Goal: Navigation & Orientation: Find specific page/section

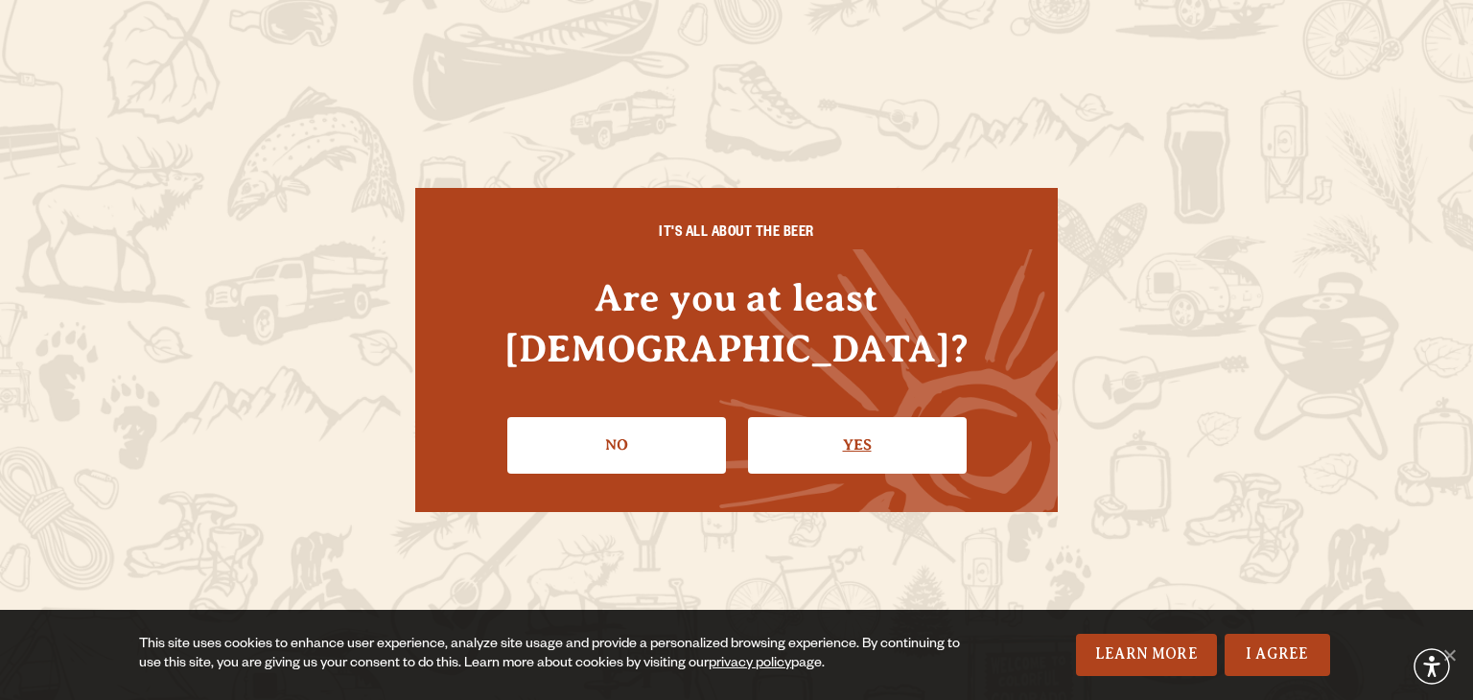
click at [879, 417] on link "Yes" at bounding box center [857, 445] width 219 height 56
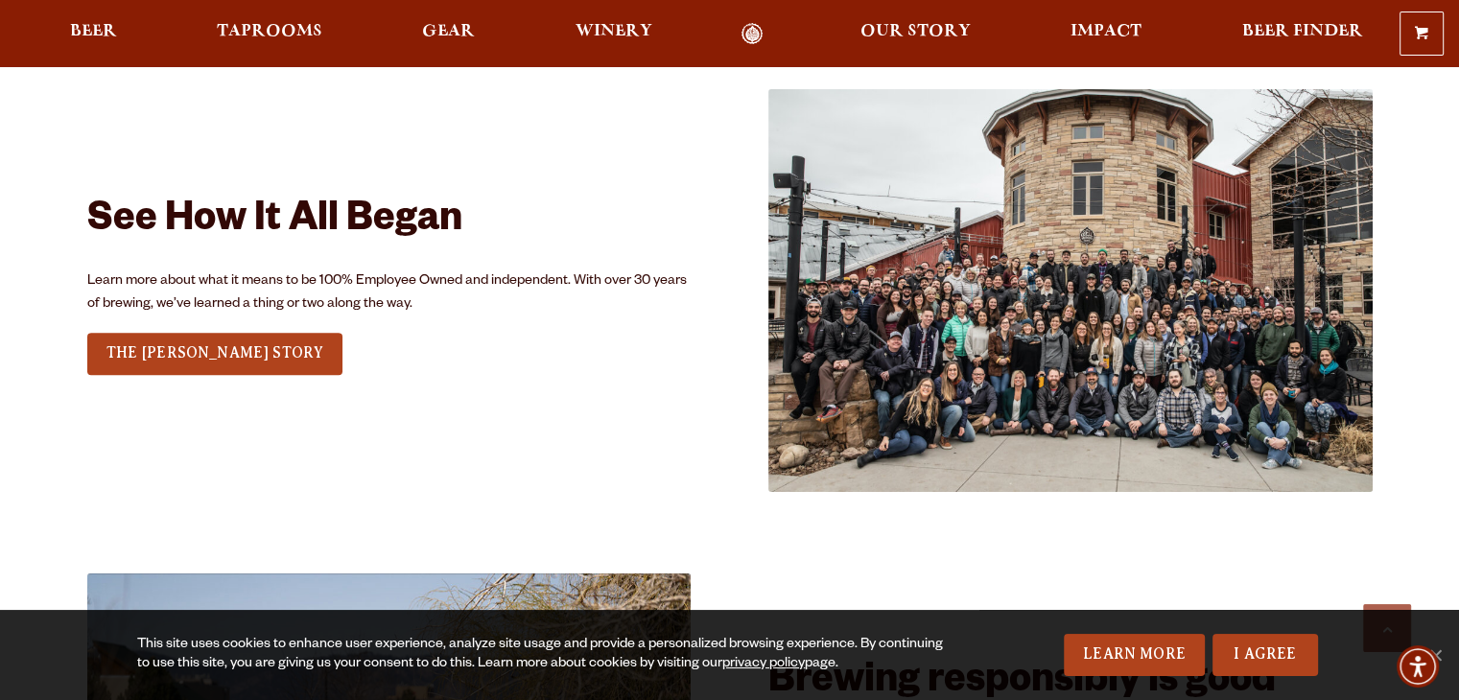
scroll to position [2368, 0]
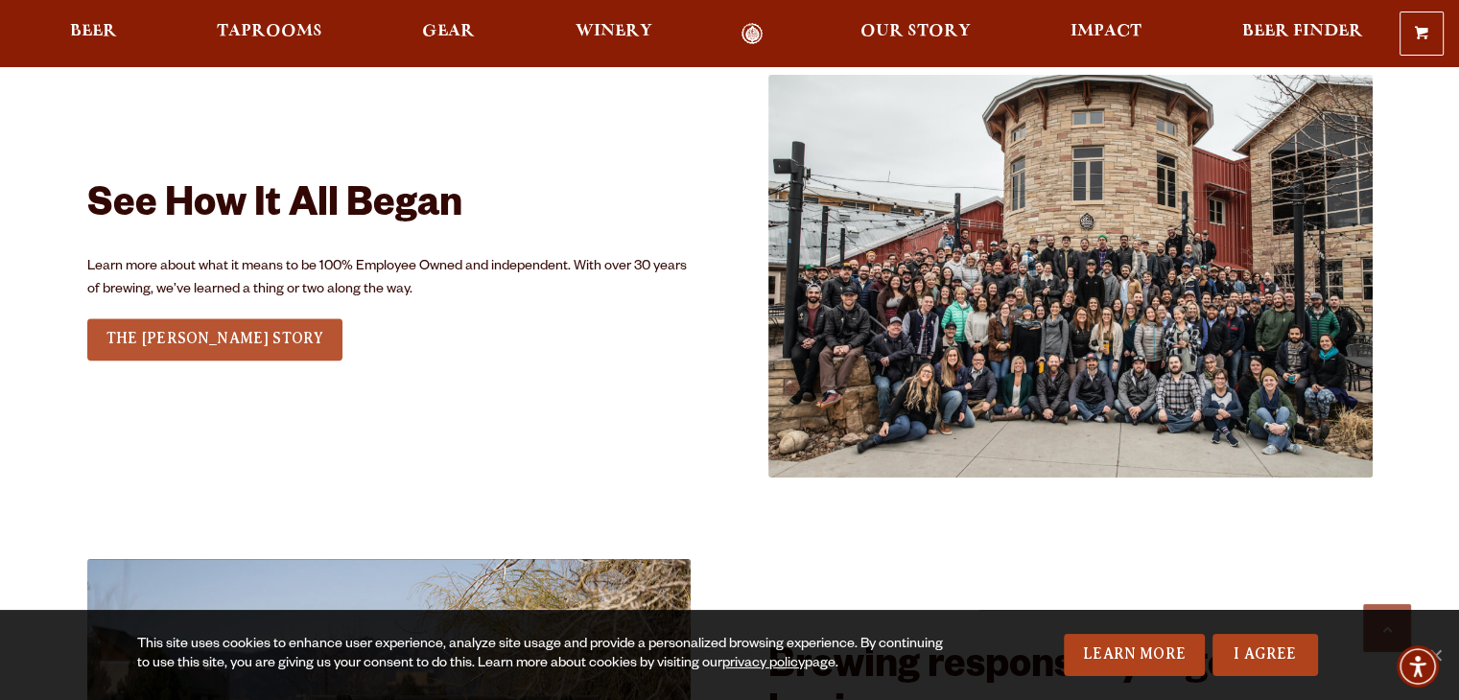
click at [198, 350] on link "THE ODELL STORY" at bounding box center [215, 339] width 256 height 42
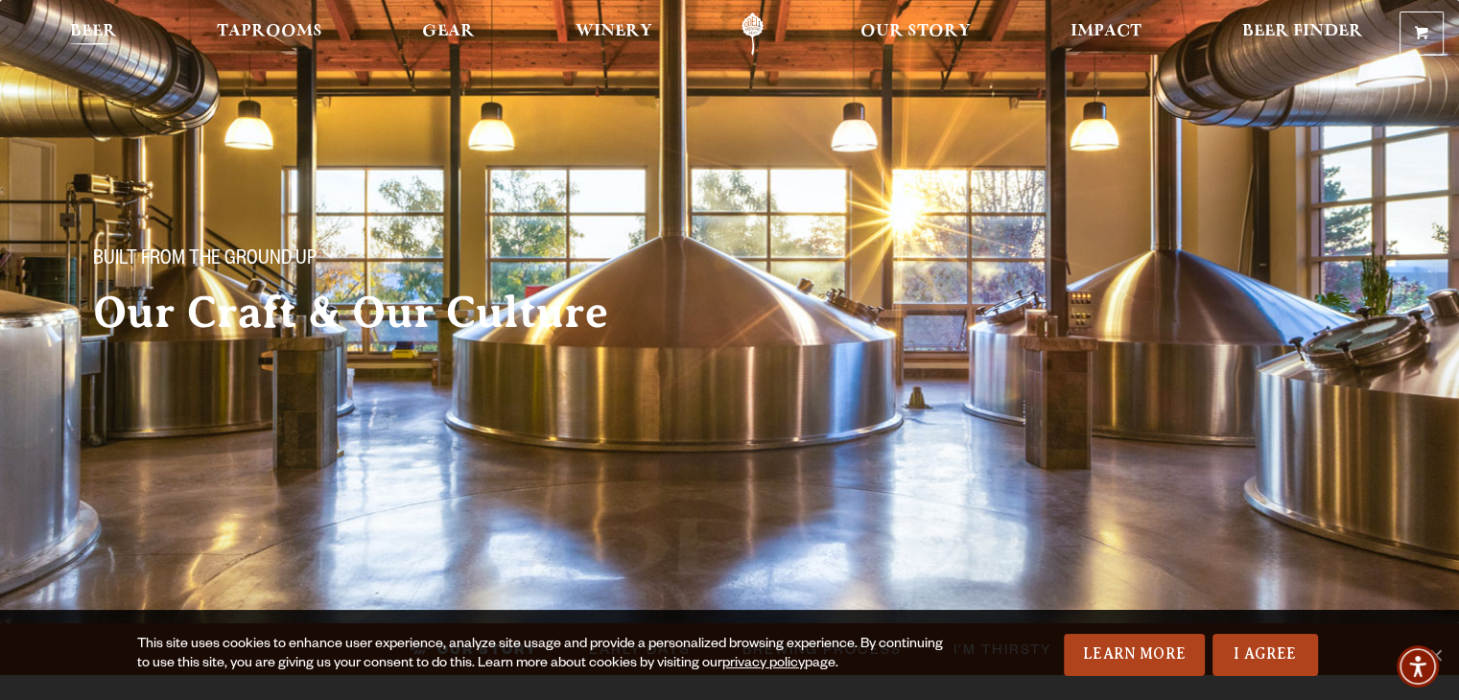
click at [84, 35] on span "Beer" at bounding box center [93, 31] width 47 height 15
